Goal: Unclear

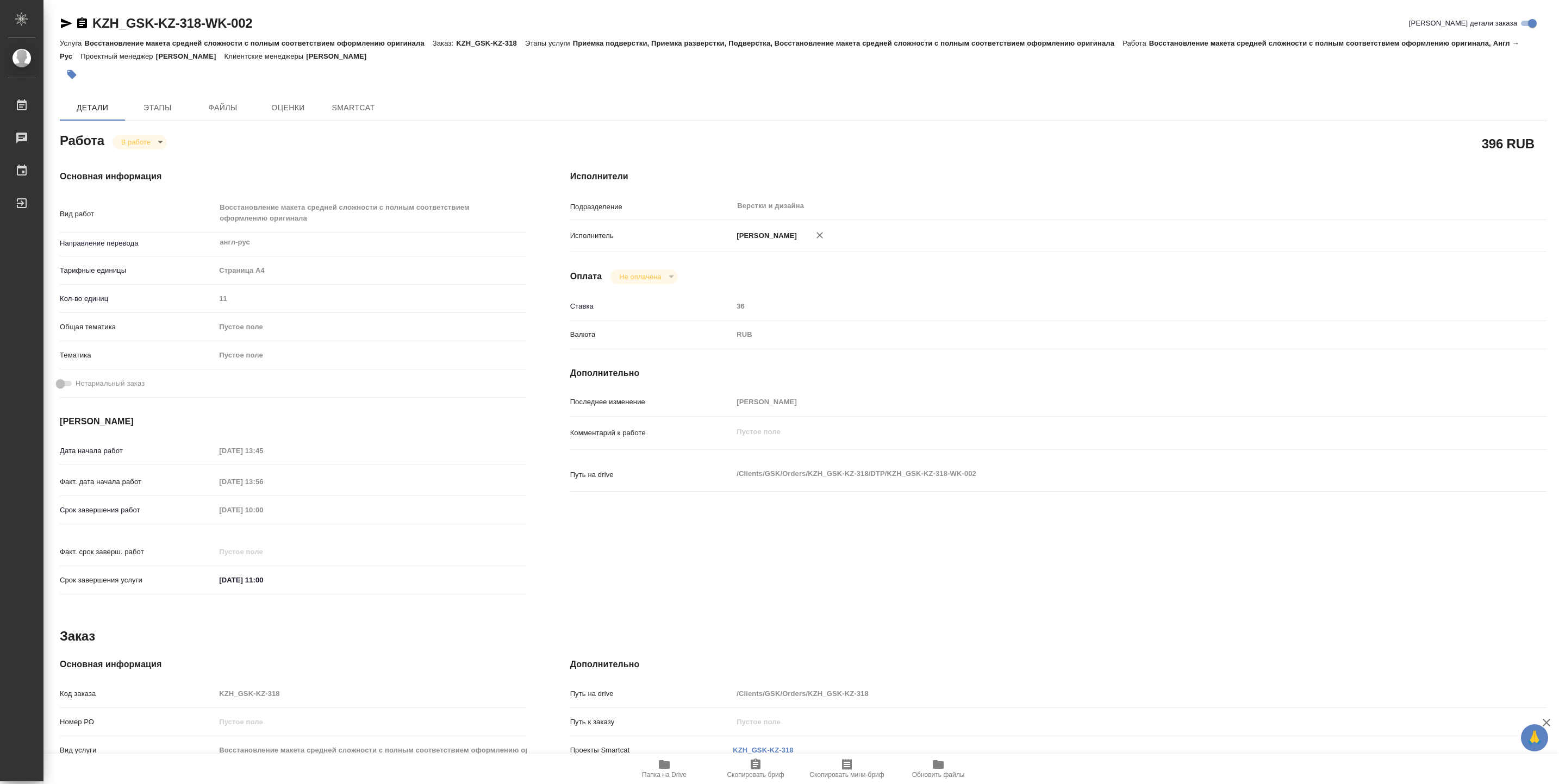
type textarea "x"
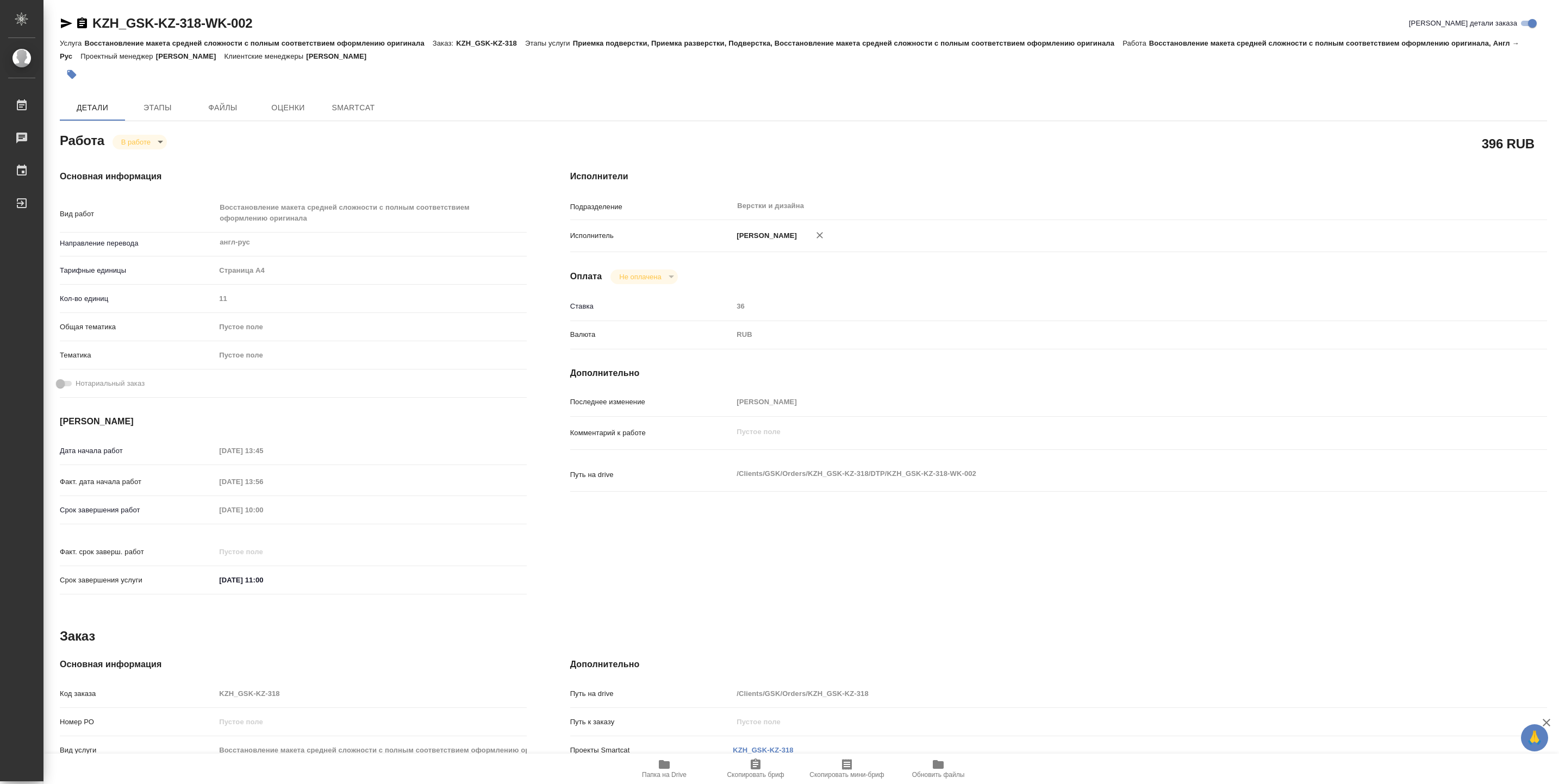
type textarea "x"
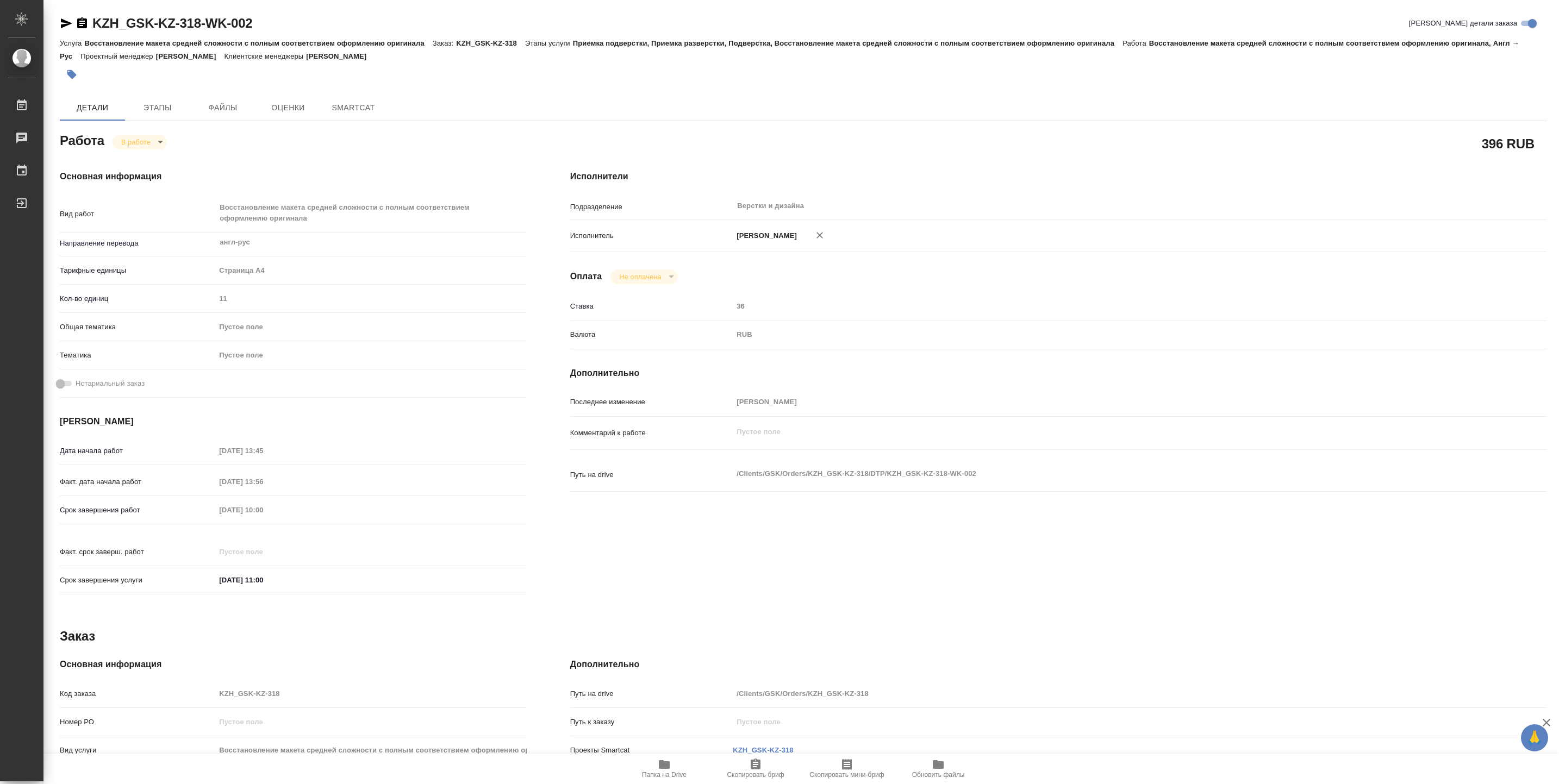
type textarea "x"
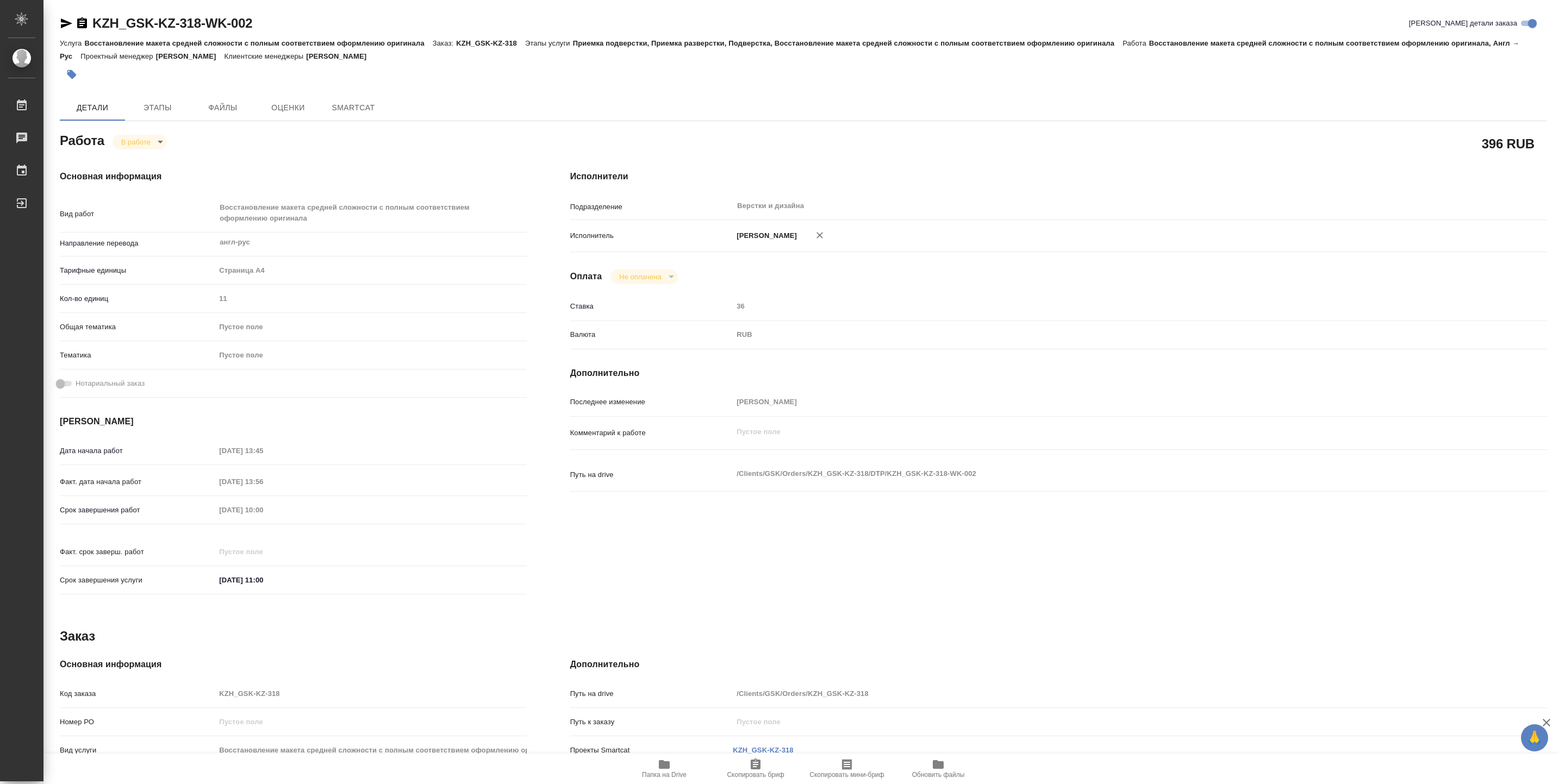
type textarea "x"
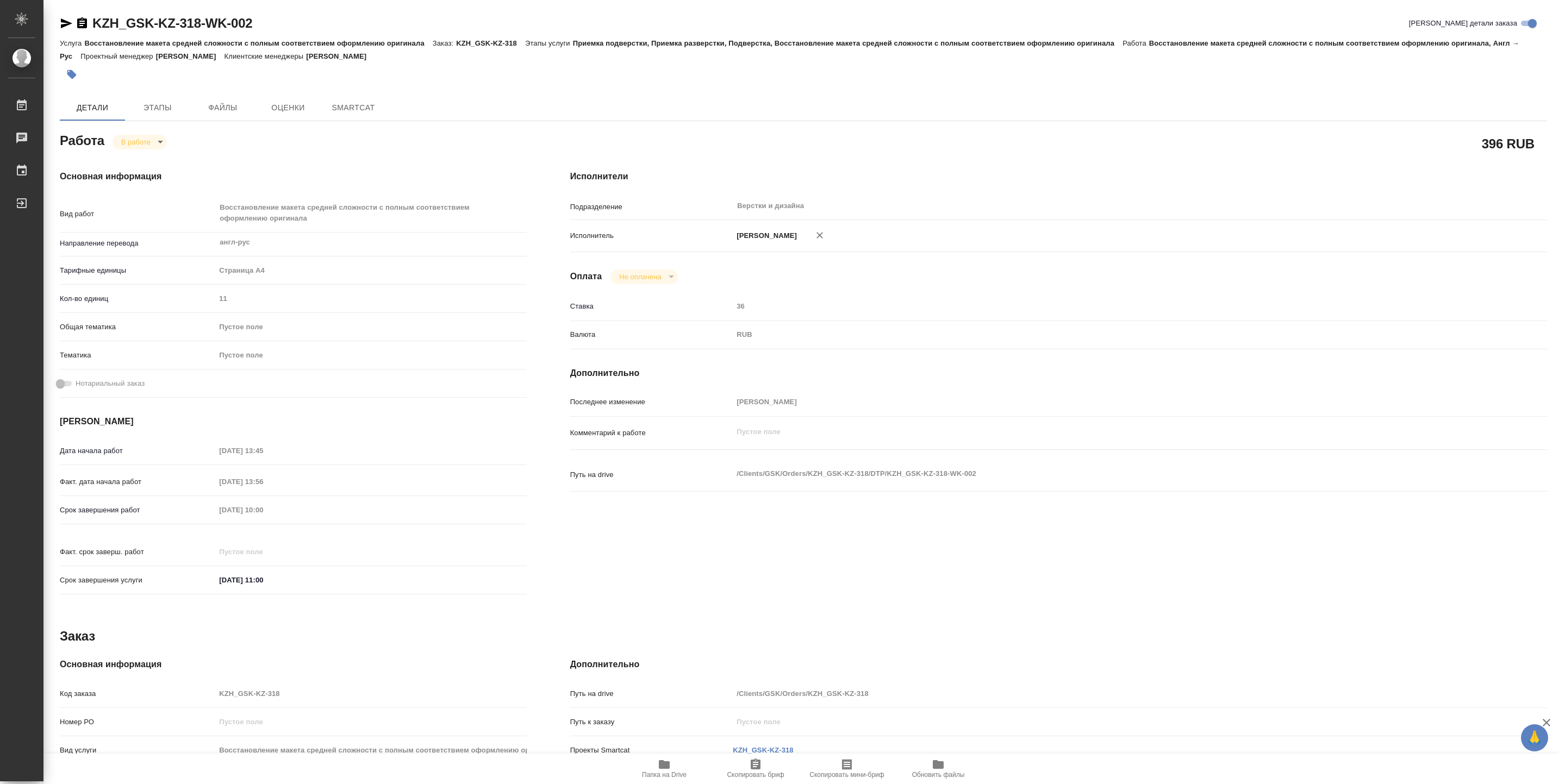
type textarea "x"
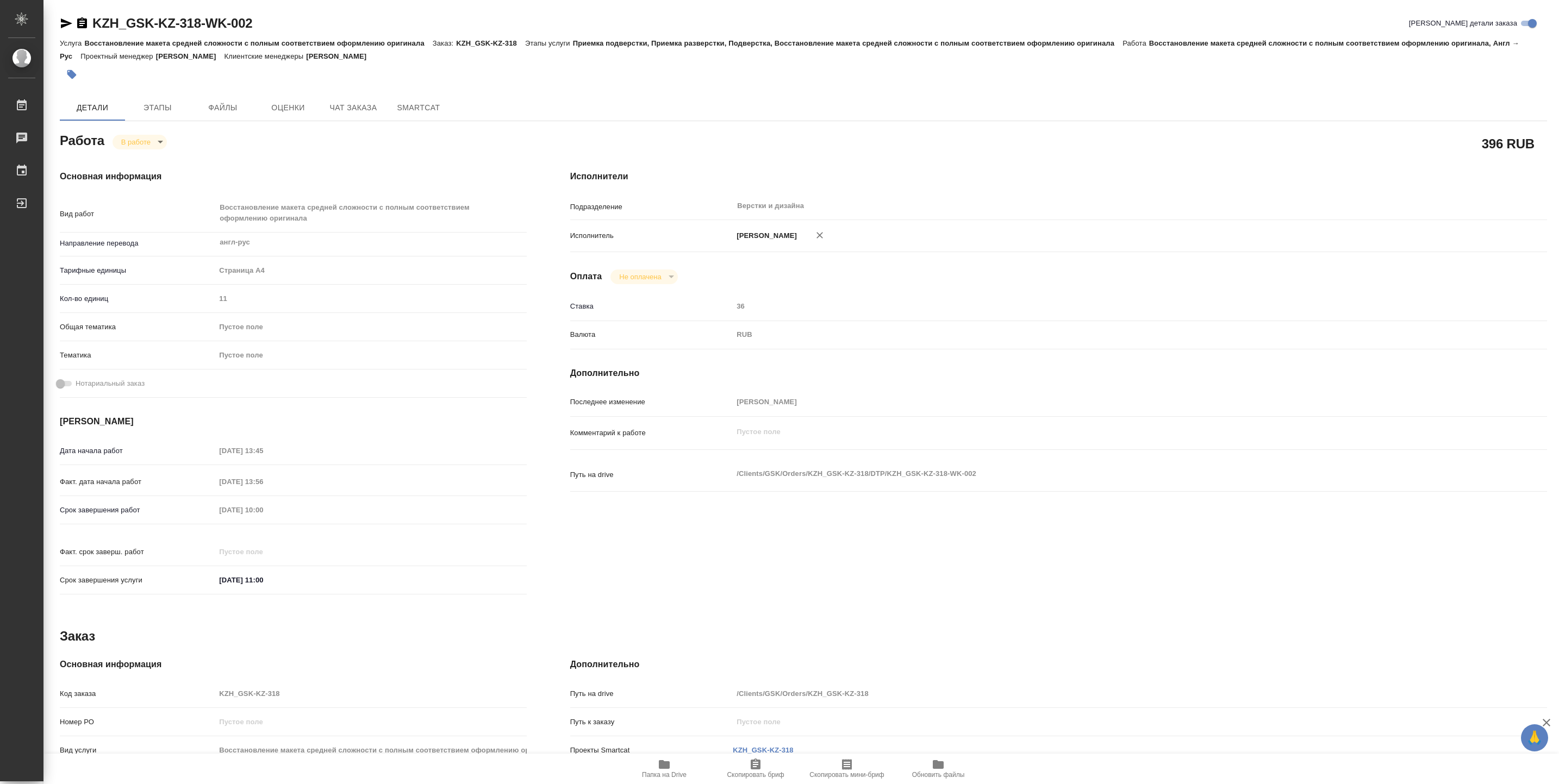
type textarea "x"
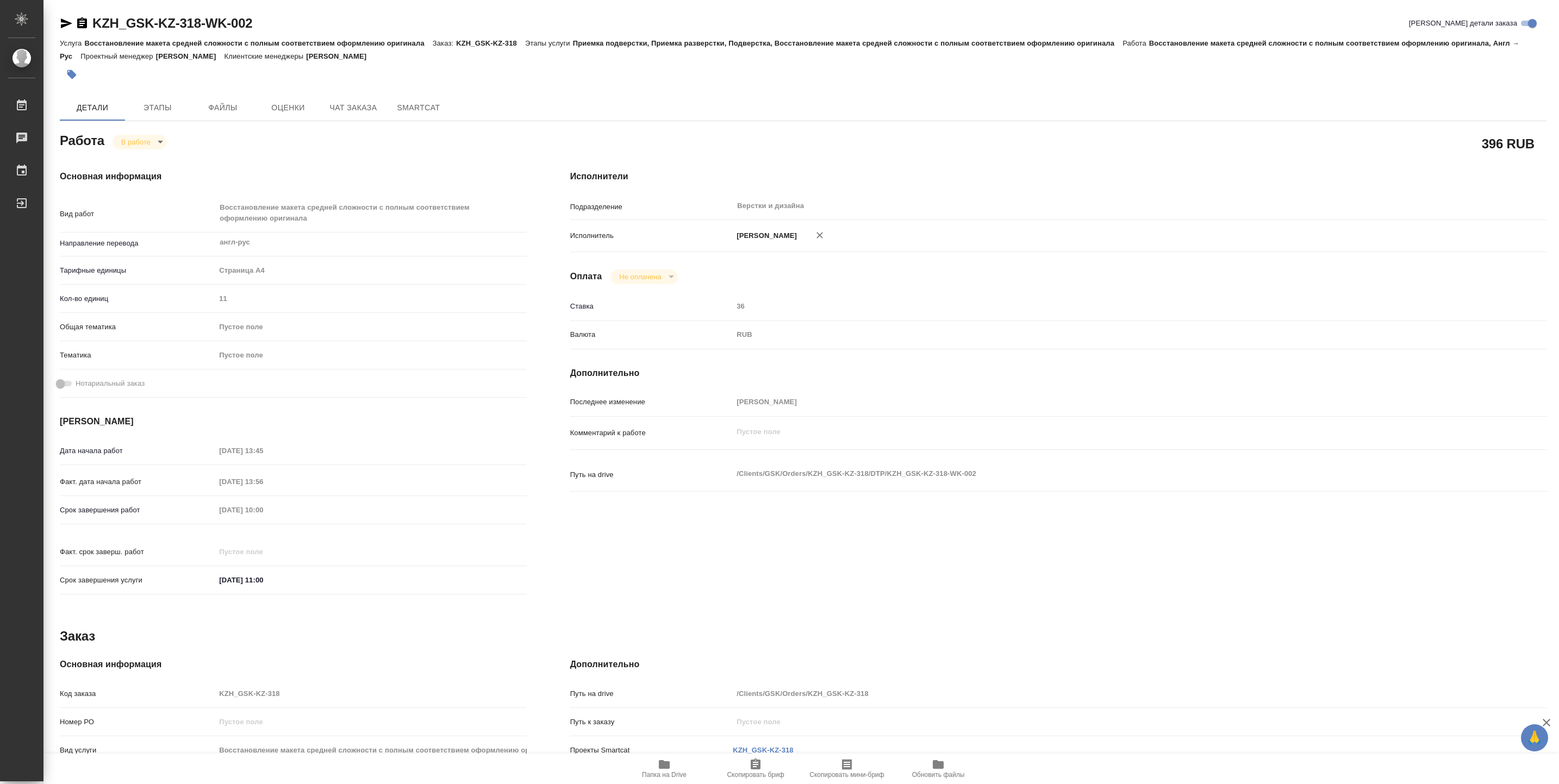
type textarea "x"
